Goal: Transaction & Acquisition: Book appointment/travel/reservation

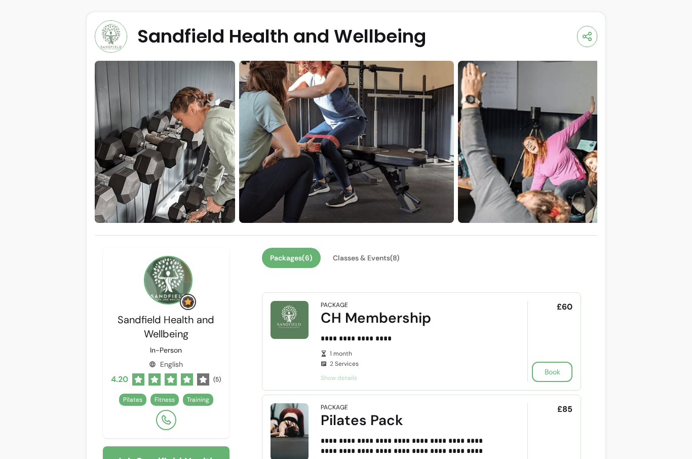
click at [366, 261] on button "Classes & Events ( 8 )" at bounding box center [366, 258] width 83 height 20
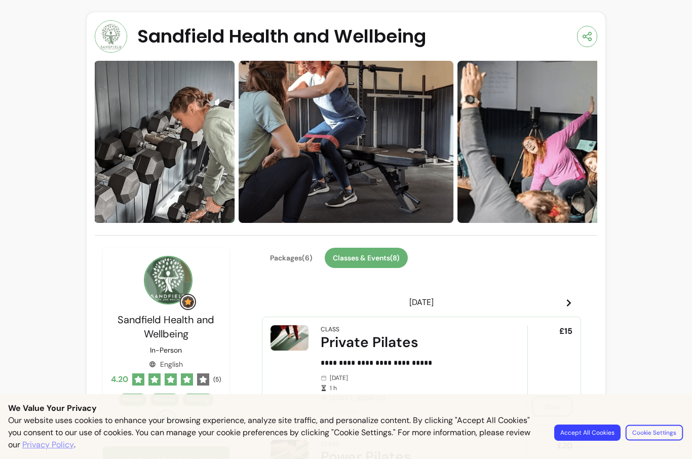
click at [660, 431] on button "Cookie Settings" at bounding box center [653, 432] width 57 height 16
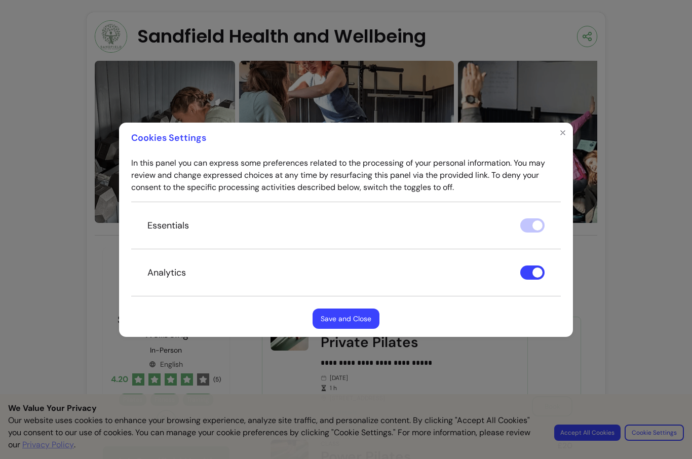
click at [341, 319] on button "Save and Close" at bounding box center [345, 318] width 67 height 20
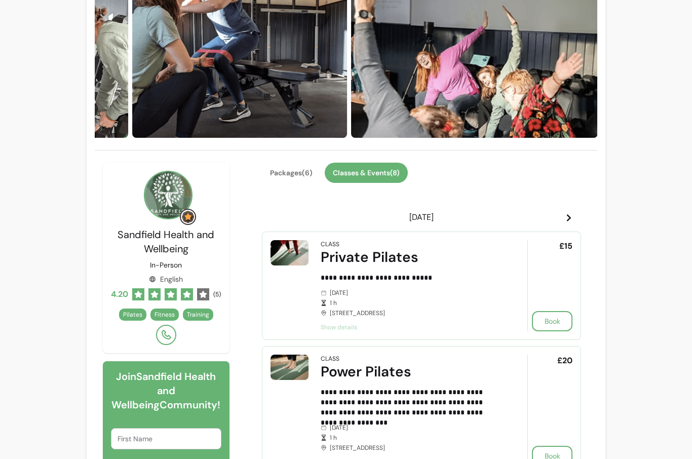
scroll to position [86, 0]
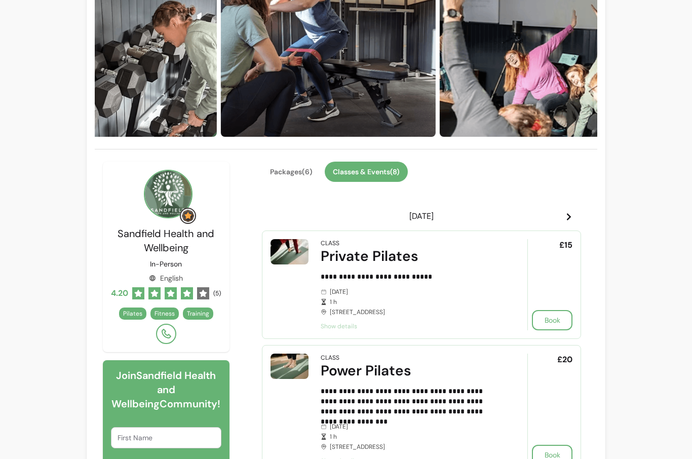
click at [557, 317] on button "Book" at bounding box center [552, 320] width 41 height 20
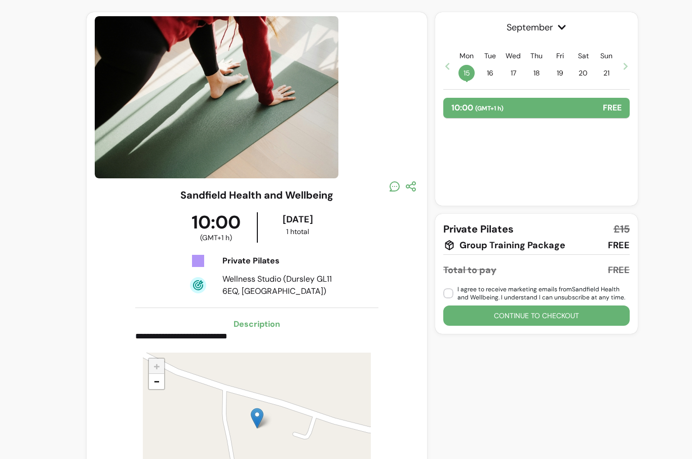
click at [543, 314] on button "Continue to checkout" at bounding box center [536, 315] width 186 height 20
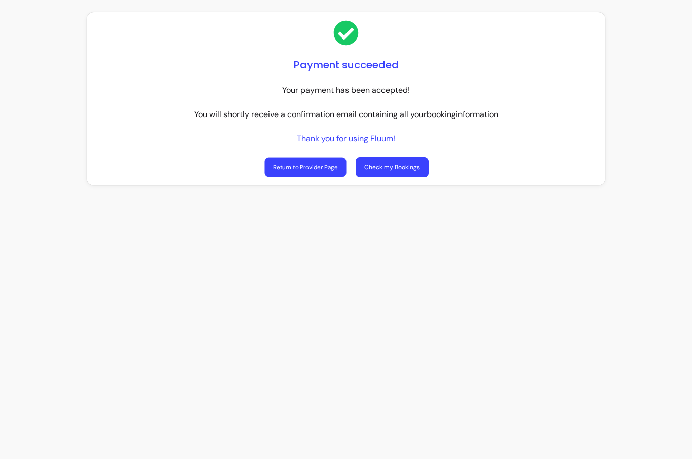
click at [305, 166] on link "Return to Provider Page" at bounding box center [305, 167] width 82 height 20
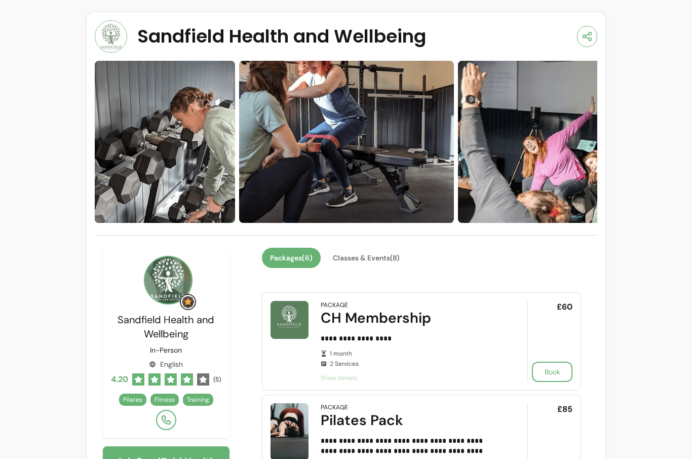
click at [375, 257] on button "Classes & Events ( 8 )" at bounding box center [366, 258] width 83 height 20
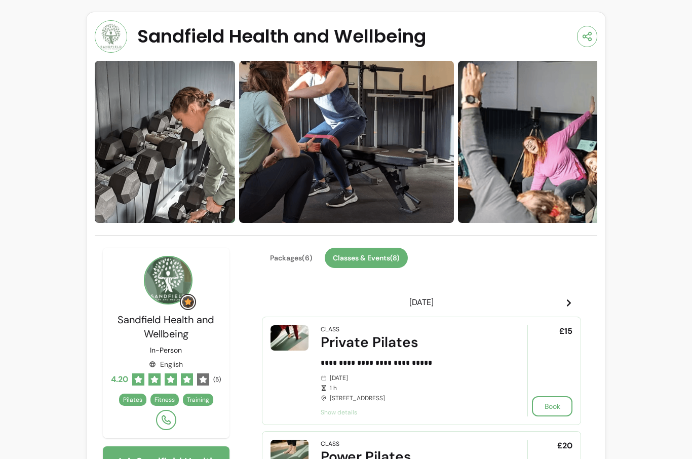
click at [571, 296] on span at bounding box center [569, 302] width 8 height 12
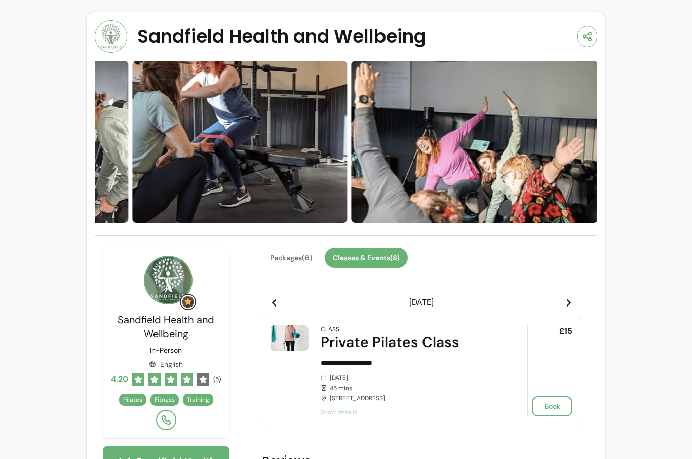
click at [567, 301] on icon at bounding box center [569, 303] width 8 height 8
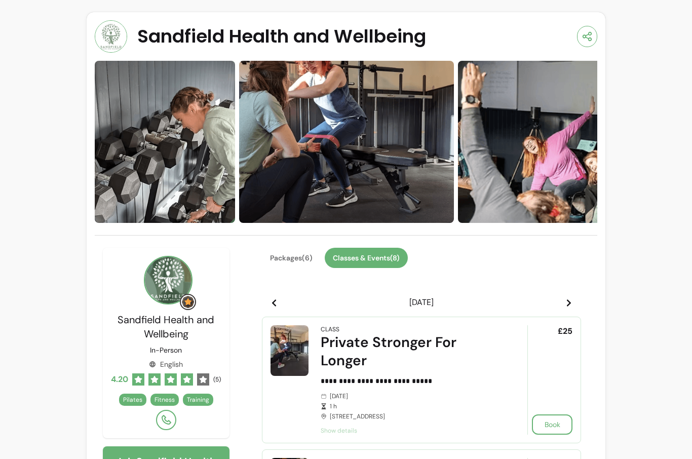
click at [555, 422] on button "Book" at bounding box center [552, 424] width 41 height 20
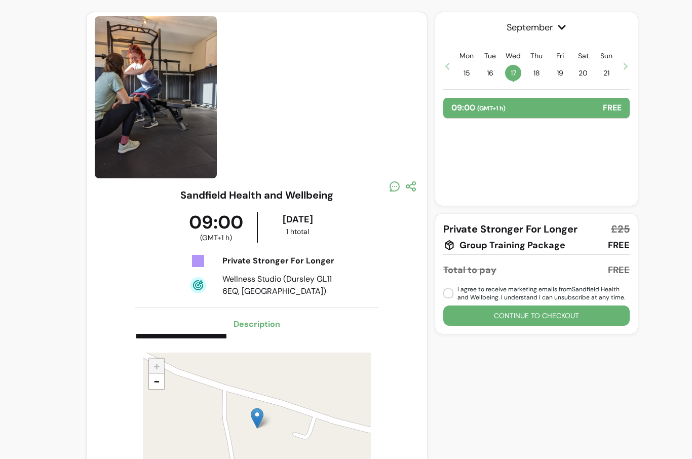
click at [541, 316] on button "Continue to checkout" at bounding box center [536, 315] width 186 height 20
